Goal: Transaction & Acquisition: Purchase product/service

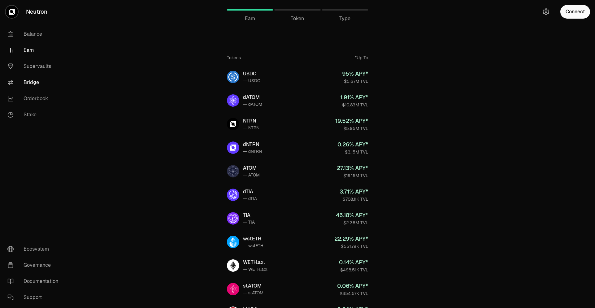
click at [26, 79] on link "Bridge" at bounding box center [34, 82] width 64 height 16
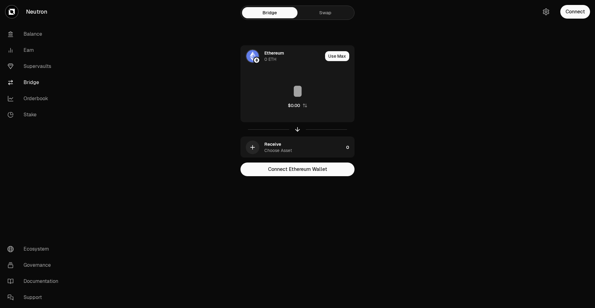
drag, startPoint x: 322, startPoint y: 20, endPoint x: 332, endPoint y: 17, distance: 10.3
click at [322, 20] on div "Bridge Swap" at bounding box center [298, 13] width 114 height 16
click at [323, 16] on link "Swap" at bounding box center [325, 12] width 55 height 11
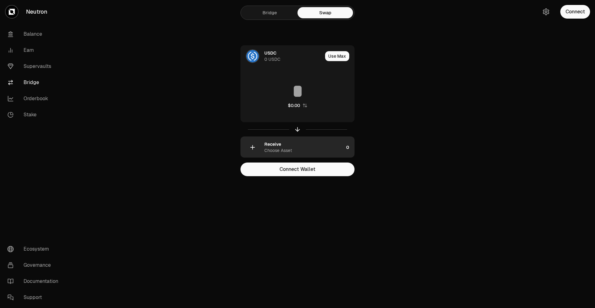
click at [295, 146] on div "Receive Choose Asset" at bounding box center [303, 147] width 79 height 12
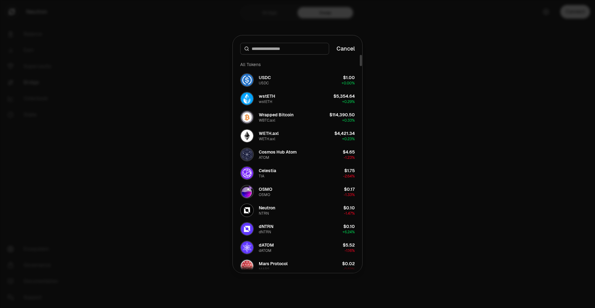
click at [134, 85] on div at bounding box center [297, 154] width 595 height 308
